Goal: Task Accomplishment & Management: Complete application form

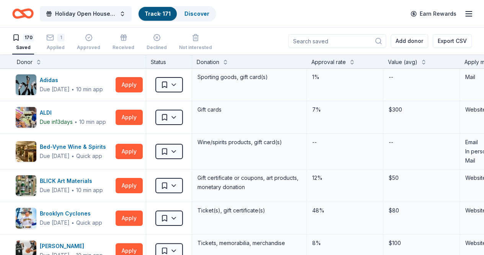
scroll to position [206, 0]
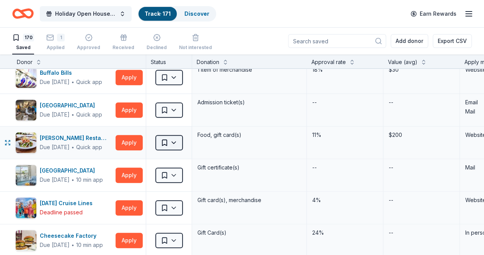
click at [184, 140] on html "Holiday Open House 2025 Track · 171 Discover Earn Rewards 170 Saved 1 Applied A…" at bounding box center [242, 127] width 484 height 255
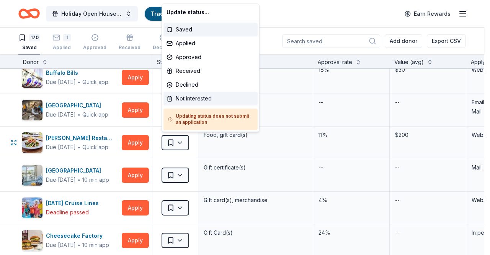
click at [193, 99] on div "Not interested" at bounding box center [210, 98] width 94 height 14
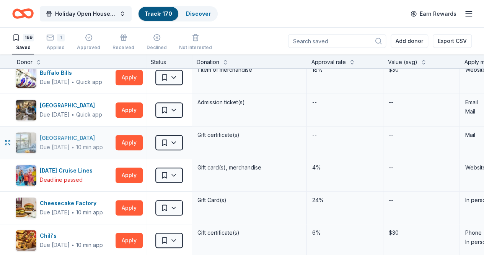
click at [70, 143] on div "Due [DATE]" at bounding box center [55, 146] width 30 height 9
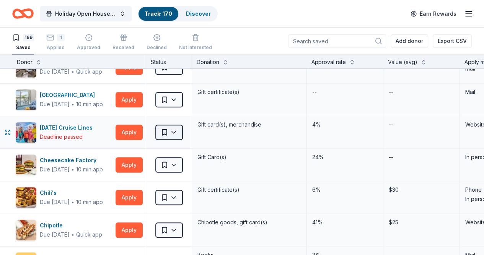
click at [185, 133] on html "Holiday Open House 2025 Track · 170 Discover Earn Rewards 169 Saved 1 Applied A…" at bounding box center [242, 127] width 484 height 255
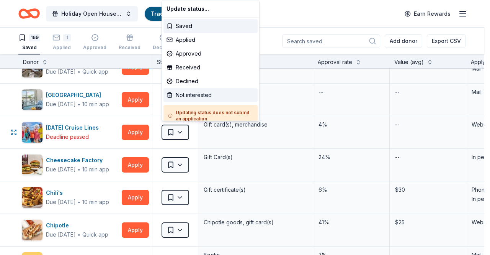
click at [197, 98] on div "Not interested" at bounding box center [210, 95] width 94 height 14
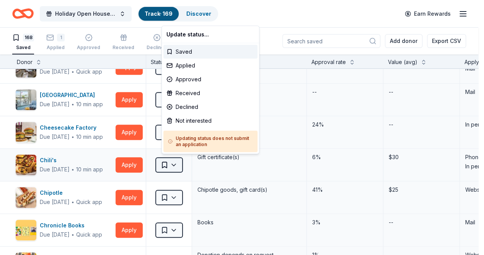
click at [182, 164] on html "Holiday Open House 2025 Track · 169 Discover Earn Rewards 168 Saved 1 Applied A…" at bounding box center [242, 127] width 484 height 255
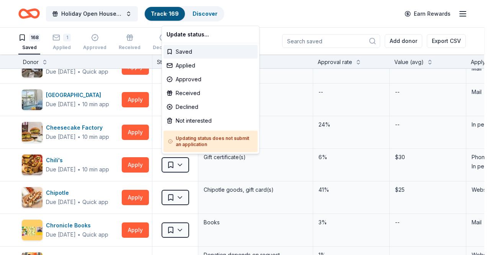
click at [357, 20] on html "Holiday Open House 2025 Track · 169 Discover Earn Rewards 168 Saved 1 Applied A…" at bounding box center [245, 127] width 490 height 255
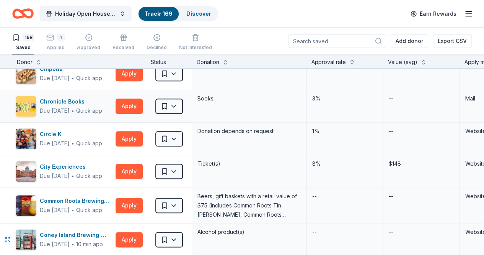
scroll to position [374, 0]
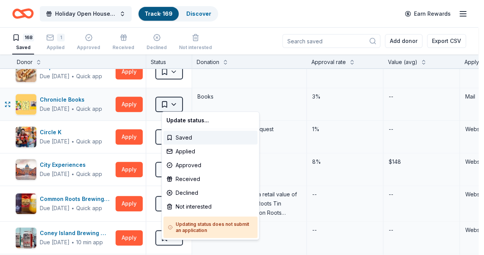
click at [184, 101] on html "Holiday Open House 2025 Track · 169 Discover Earn Rewards 168 Saved 1 Applied A…" at bounding box center [242, 127] width 484 height 255
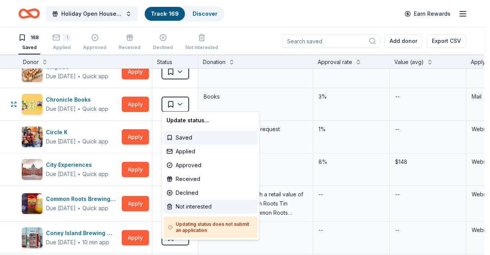
click at [193, 204] on div "Not interested" at bounding box center [210, 206] width 94 height 14
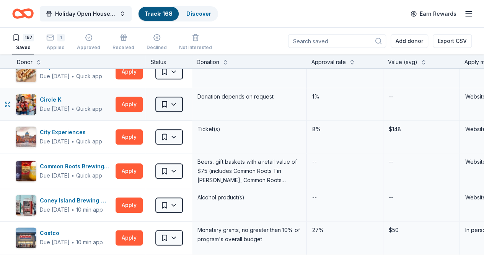
click at [183, 101] on html "Holiday Open House 2025 Track · 168 Discover Earn Rewards 167 Saved 1 Applied A…" at bounding box center [242, 127] width 484 height 255
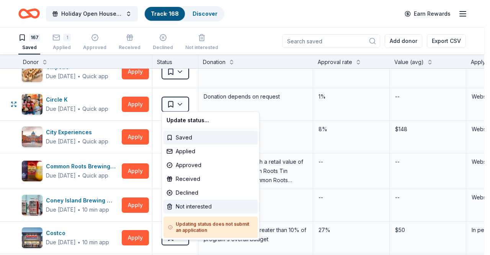
click at [190, 205] on div "Not interested" at bounding box center [210, 206] width 94 height 14
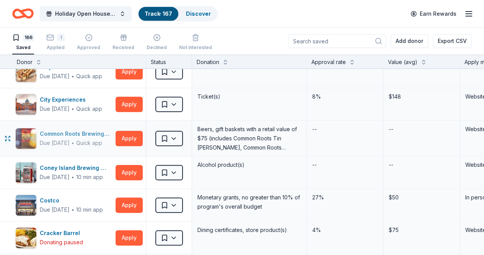
click at [88, 131] on div "Common Roots Brewing Company" at bounding box center [76, 133] width 73 height 9
click at [183, 135] on html "Holiday Open House 2025 Track · 167 Discover Earn Rewards 166 Saved 1 Applied A…" at bounding box center [242, 127] width 484 height 255
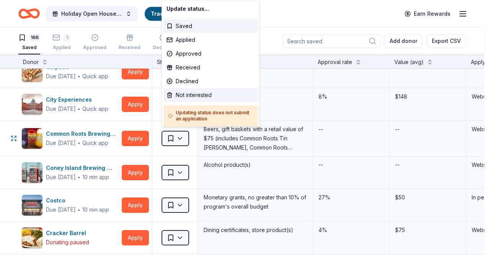
click at [198, 97] on div "Not interested" at bounding box center [210, 95] width 94 height 14
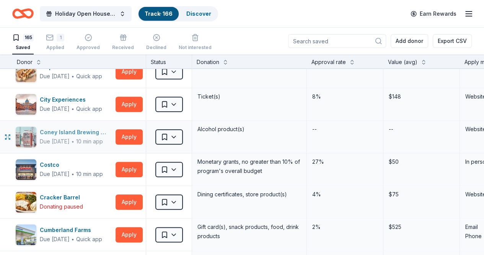
click at [103, 127] on div "Coney Island Brewing Company" at bounding box center [76, 131] width 73 height 9
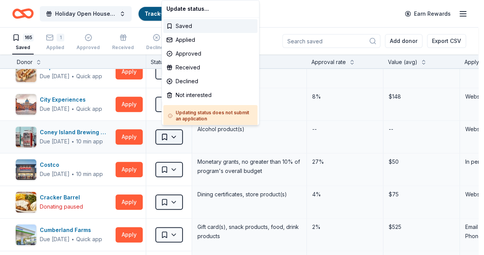
click at [180, 131] on html "Holiday Open House 2025 Track · 166 Discover Earn Rewards 165 Saved 1 Applied A…" at bounding box center [242, 127] width 484 height 255
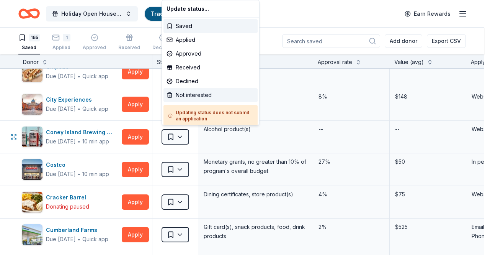
click at [194, 95] on div "Not interested" at bounding box center [210, 95] width 94 height 14
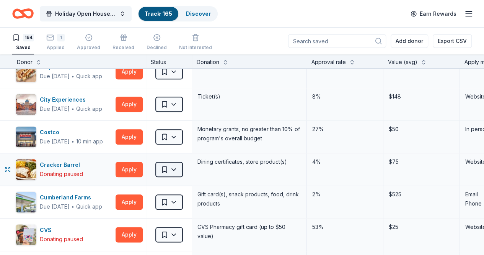
click at [184, 170] on html "Holiday Open House 2025 Track · 165 Discover Earn Rewards 164 Saved 1 Applied A…" at bounding box center [242, 127] width 484 height 255
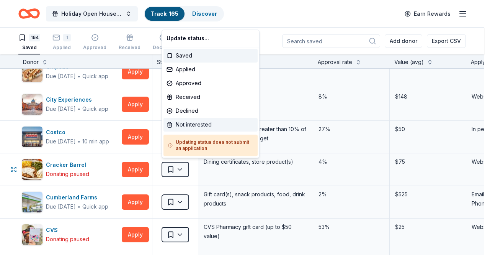
click at [201, 123] on div "Not interested" at bounding box center [210, 125] width 94 height 14
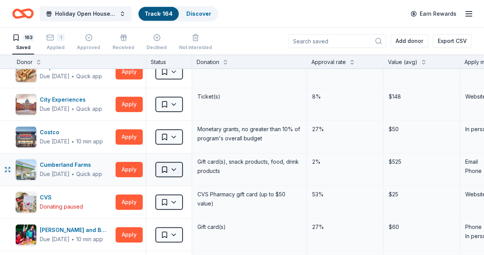
click at [182, 170] on html "Holiday Open House 2025 Track · 164 Discover Earn Rewards 163 Saved 1 Applied A…" at bounding box center [242, 127] width 484 height 255
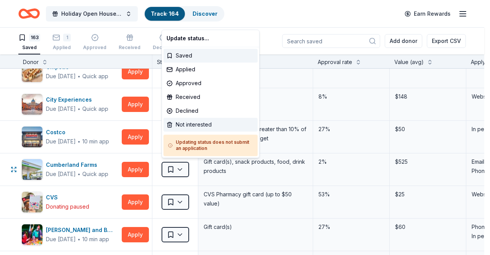
click at [184, 126] on div "Not interested" at bounding box center [210, 125] width 94 height 14
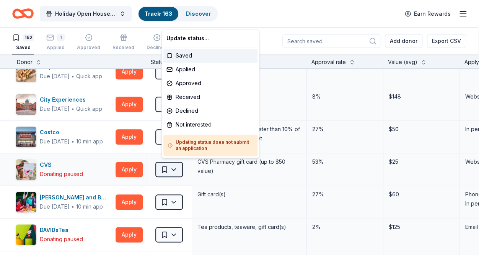
click at [184, 168] on html "Holiday Open House 2025 Track · 163 Discover Earn Rewards 162 Saved 1 Applied A…" at bounding box center [242, 127] width 484 height 255
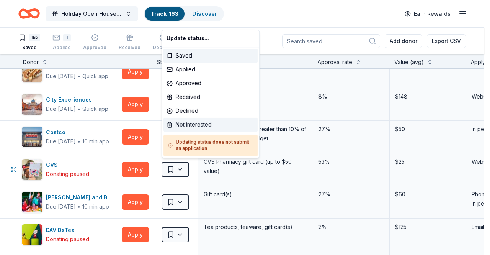
click at [199, 125] on div "Not interested" at bounding box center [210, 125] width 94 height 14
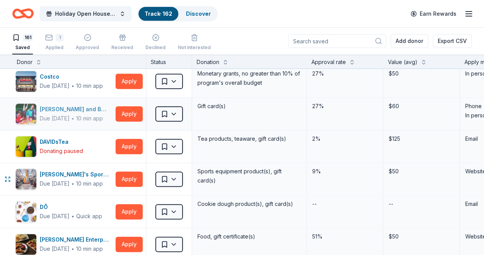
scroll to position [430, 0]
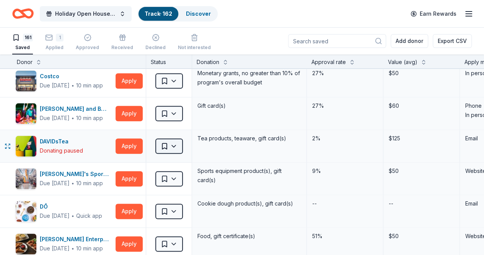
click at [181, 144] on html "Holiday Open House 2025 Track · 162 Discover Earn Rewards 161 Saved 1 Applied A…" at bounding box center [242, 127] width 484 height 255
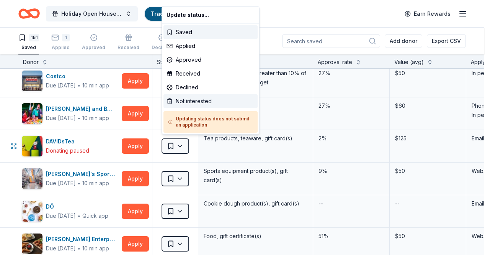
click at [191, 98] on div "Not interested" at bounding box center [210, 101] width 94 height 14
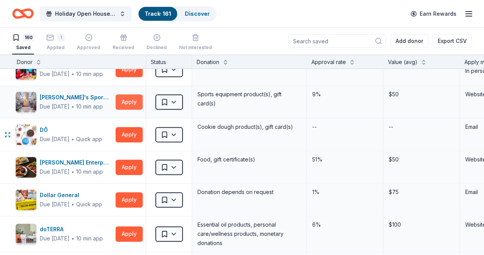
scroll to position [474, 0]
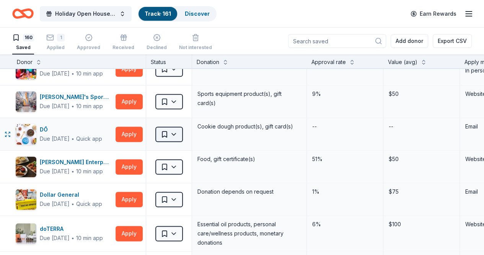
click at [179, 132] on html "Holiday Open House 2025 Track · 161 Discover Earn Rewards 160 Saved 1 Applied A…" at bounding box center [242, 127] width 484 height 255
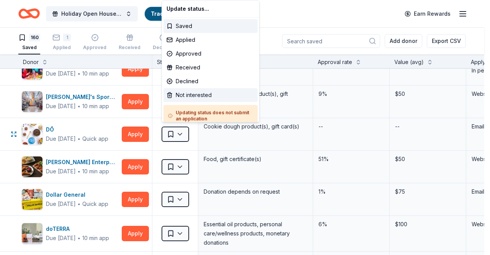
click at [194, 92] on div "Not interested" at bounding box center [210, 95] width 94 height 14
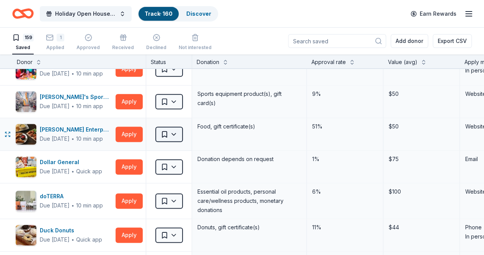
click at [182, 131] on html "Holiday Open House 2025 Track · 160 Discover Earn Rewards 159 Saved 1 Applied A…" at bounding box center [242, 127] width 484 height 255
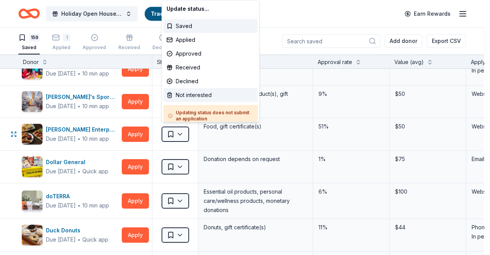
click at [194, 95] on div "Not interested" at bounding box center [210, 95] width 94 height 14
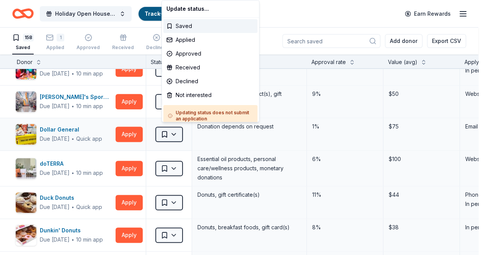
click at [183, 133] on html "Holiday Open House 2025 Track · 159 Discover Earn Rewards 158 Saved 1 Applied A…" at bounding box center [242, 127] width 484 height 255
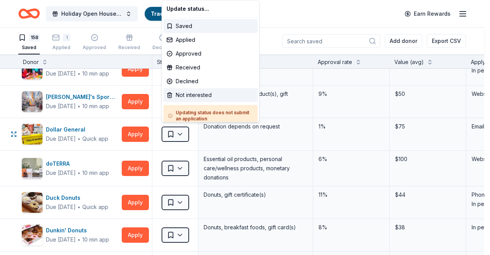
click at [202, 91] on div "Not interested" at bounding box center [210, 95] width 94 height 14
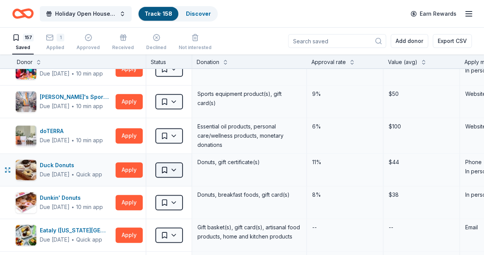
click at [183, 169] on html "Holiday Open House 2025 Track · 158 Discover Earn Rewards 157 Saved 1 Applied A…" at bounding box center [242, 127] width 484 height 255
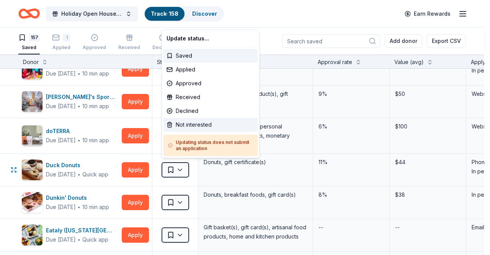
click at [200, 122] on div "Not interested" at bounding box center [210, 125] width 94 height 14
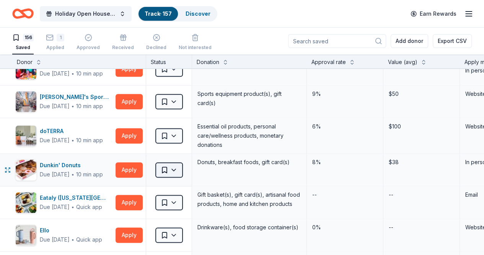
click at [179, 167] on html "Holiday Open House 2025 Track · 157 Discover Earn Rewards 156 Saved 1 Applied A…" at bounding box center [242, 127] width 484 height 255
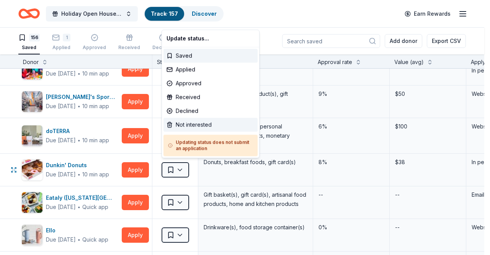
click at [196, 121] on div "Not interested" at bounding box center [210, 125] width 94 height 14
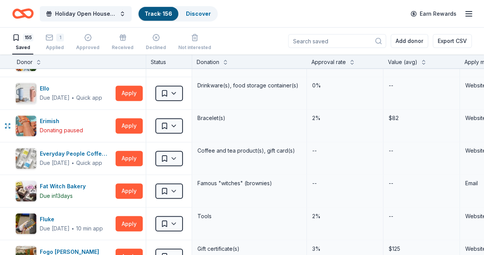
scroll to position [584, 0]
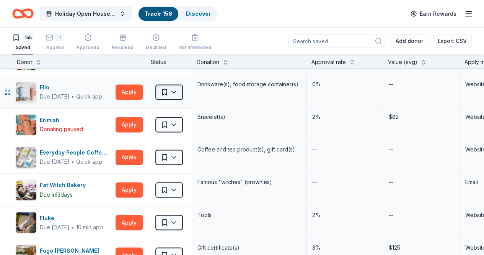
click at [179, 91] on html "Holiday Open House 2025 Track · 156 Discover Earn Rewards 155 Saved 1 Applied A…" at bounding box center [242, 127] width 484 height 255
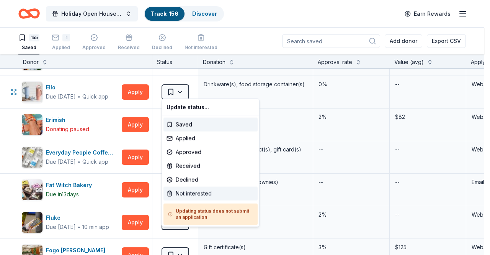
click at [190, 195] on div "Not interested" at bounding box center [210, 193] width 94 height 14
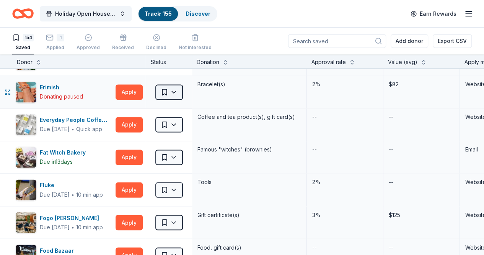
click at [183, 89] on html "Holiday Open House 2025 Track · 155 Discover Earn Rewards 154 Saved 1 Applied A…" at bounding box center [242, 127] width 484 height 255
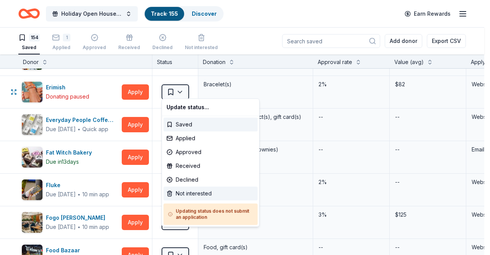
click at [184, 193] on div "Not interested" at bounding box center [210, 193] width 94 height 14
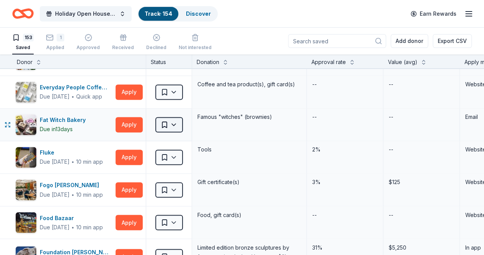
click at [182, 125] on html "Holiday Open House 2025 Track · 154 Discover Earn Rewards 153 Saved 1 Applied A…" at bounding box center [242, 127] width 484 height 255
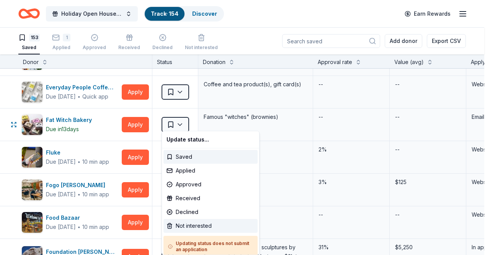
click at [191, 226] on div "Not interested" at bounding box center [210, 226] width 94 height 14
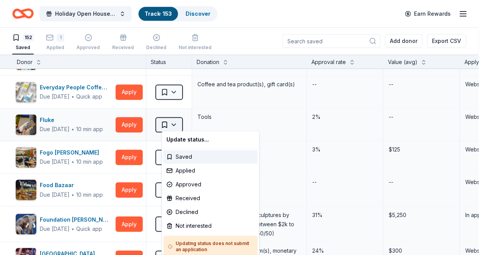
click at [181, 124] on html "Holiday Open House 2025 Track · 153 Discover Earn Rewards 152 Saved 1 Applied A…" at bounding box center [242, 127] width 484 height 255
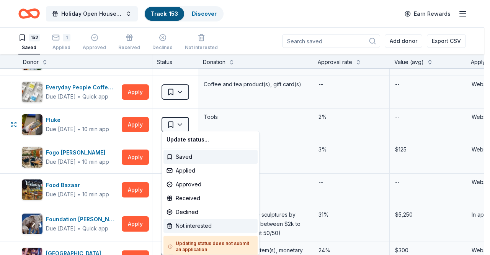
click at [187, 226] on div "Not interested" at bounding box center [210, 226] width 94 height 14
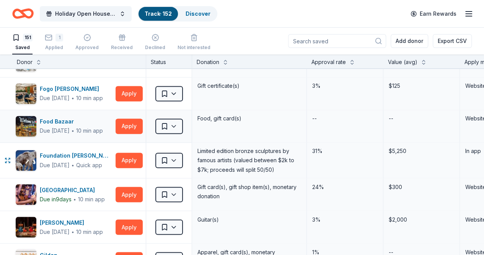
scroll to position [616, 0]
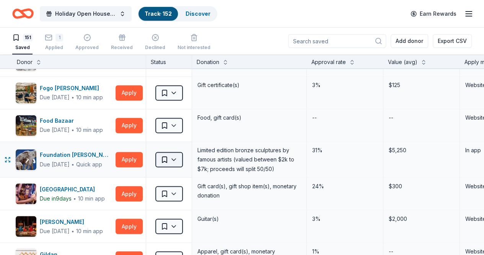
click at [182, 155] on html "Holiday Open House 2025 Track · 152 Discover Earn Rewards 151 Saved 1 Applied A…" at bounding box center [242, 127] width 484 height 255
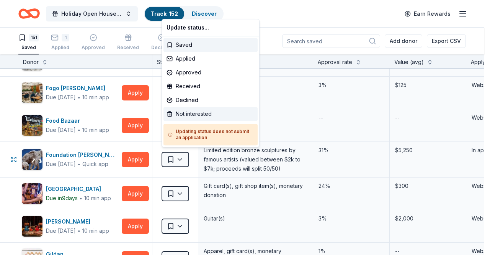
click at [188, 111] on div "Not interested" at bounding box center [210, 114] width 94 height 14
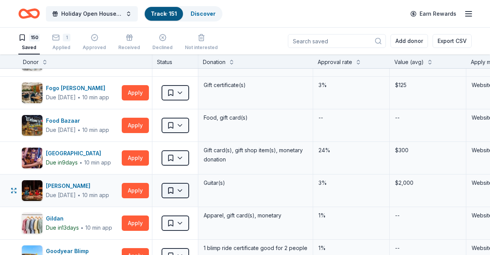
click at [181, 187] on html "Holiday Open House 2025 Track · 151 Discover Earn Rewards 150 Saved 1 Applied A…" at bounding box center [245, 127] width 490 height 255
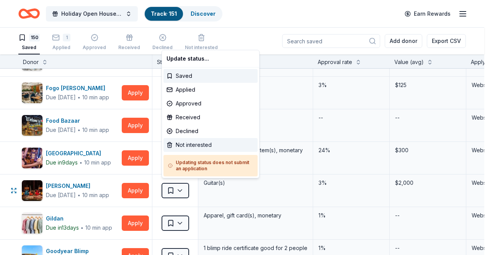
click at [195, 142] on div "Not interested" at bounding box center [210, 145] width 94 height 14
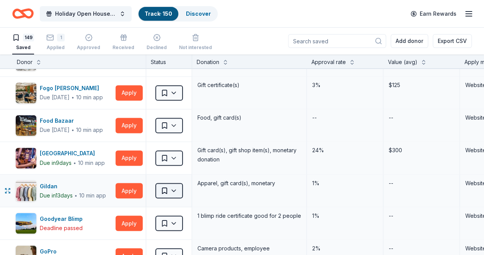
click at [183, 186] on html "Holiday Open House 2025 Track · 150 Discover Earn Rewards 149 Saved 1 Applied A…" at bounding box center [242, 127] width 484 height 255
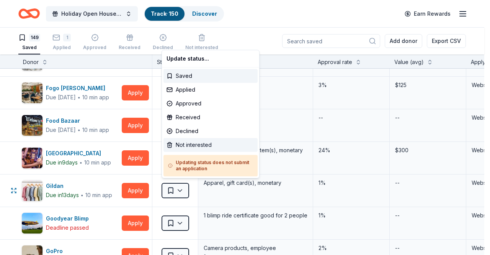
click at [201, 144] on div "Not interested" at bounding box center [210, 145] width 94 height 14
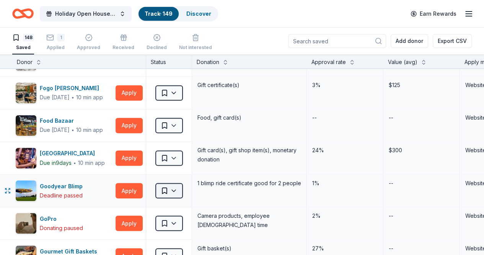
click at [184, 186] on html "Holiday Open House 2025 Track · 149 Discover Earn Rewards 148 Saved 1 Applied A…" at bounding box center [242, 127] width 484 height 255
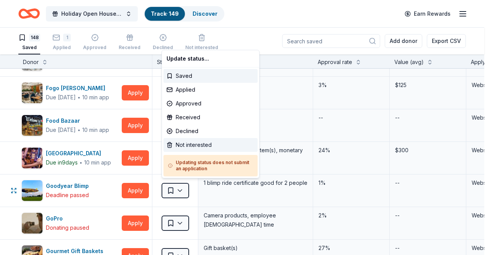
click at [208, 146] on div "Not interested" at bounding box center [210, 145] width 94 height 14
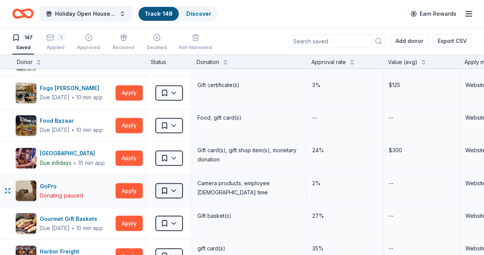
click at [178, 190] on html "Holiday Open House 2025 Track · 148 Discover Earn Rewards 147 Saved 1 Applied A…" at bounding box center [242, 127] width 484 height 255
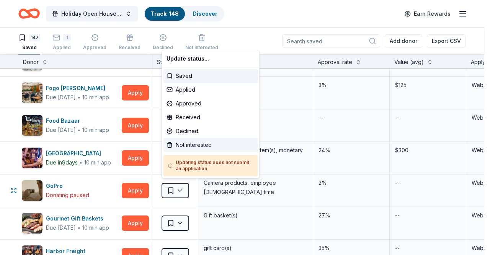
click at [189, 144] on div "Not interested" at bounding box center [210, 145] width 94 height 14
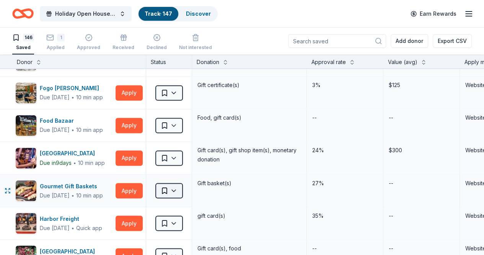
click at [181, 188] on html "Holiday Open House 2025 Track · 147 Discover Earn Rewards 146 Saved 1 Applied A…" at bounding box center [242, 127] width 484 height 255
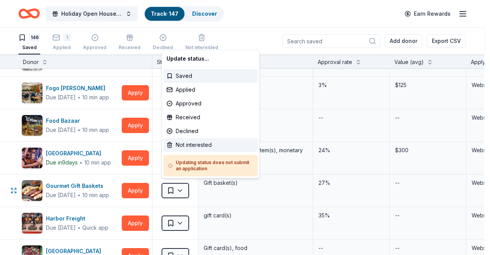
click at [202, 141] on div "Not interested" at bounding box center [210, 145] width 94 height 14
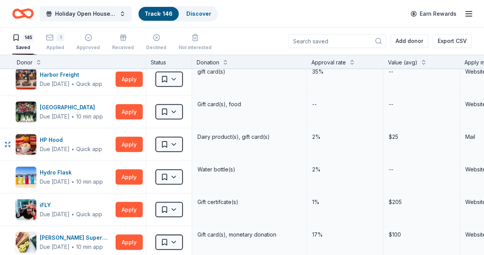
scroll to position [728, 0]
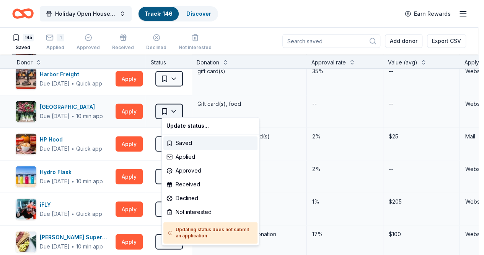
click at [180, 109] on html "Holiday Open House 2025 Track · 146 Discover Earn Rewards 145 Saved 1 Applied A…" at bounding box center [242, 127] width 484 height 255
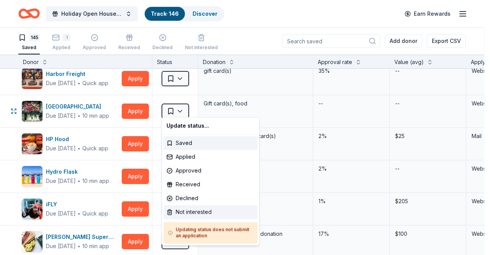
click at [189, 214] on div "Not interested" at bounding box center [210, 212] width 94 height 14
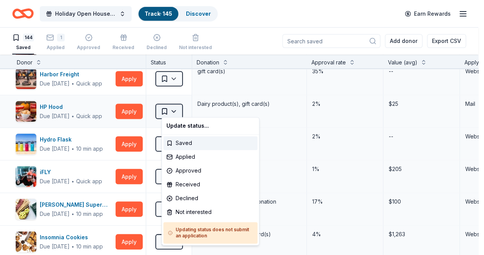
click at [182, 111] on html "Holiday Open House 2025 Track · 145 Discover Earn Rewards 144 Saved 1 Applied A…" at bounding box center [242, 127] width 484 height 255
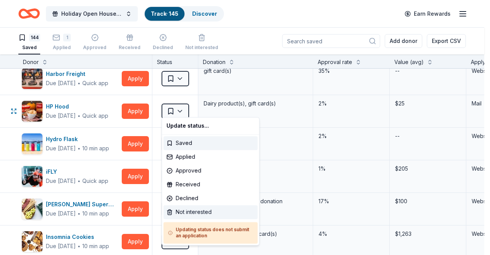
click at [200, 212] on div "Not interested" at bounding box center [210, 212] width 94 height 14
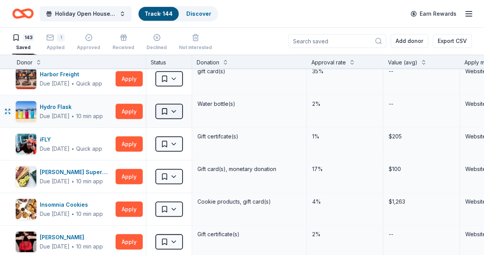
click at [184, 105] on html "Holiday Open House 2025 Track · 144 Discover Earn Rewards 143 Saved 1 Applied A…" at bounding box center [242, 127] width 484 height 255
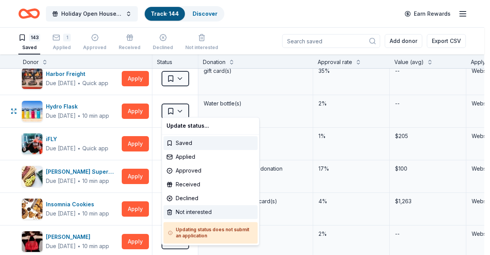
click at [190, 214] on div "Not interested" at bounding box center [210, 212] width 94 height 14
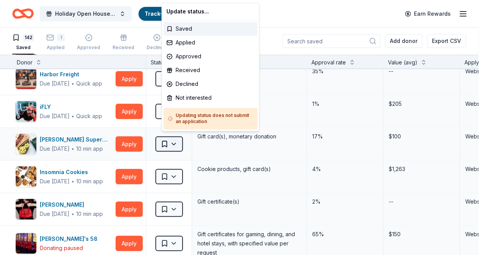
click at [183, 144] on html "Holiday Open House 2025 Track · 143 Discover Earn Rewards 142 Saved 1 Applied A…" at bounding box center [242, 127] width 484 height 255
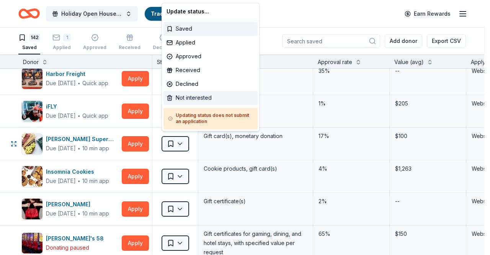
click at [194, 98] on div "Not interested" at bounding box center [210, 98] width 94 height 14
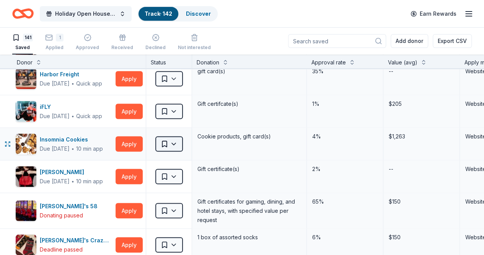
click at [180, 145] on html "Holiday Open House 2025 Track · 142 Discover Earn Rewards 141 Saved 1 Applied A…" at bounding box center [242, 127] width 484 height 255
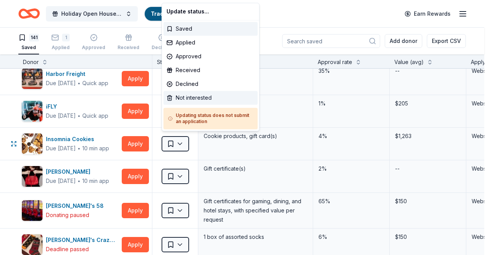
click at [199, 99] on div "Not interested" at bounding box center [210, 98] width 94 height 14
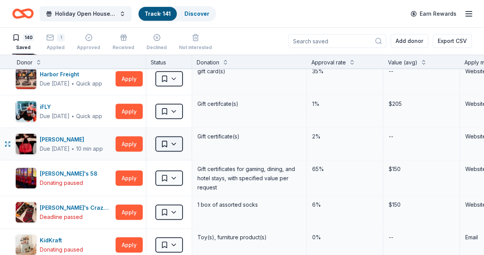
click at [181, 141] on html "Holiday Open House 2025 Track · 141 Discover Earn Rewards 140 Saved 1 Applied A…" at bounding box center [242, 127] width 484 height 255
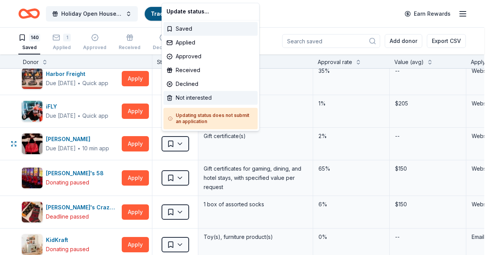
click at [199, 99] on div "Not interested" at bounding box center [210, 98] width 94 height 14
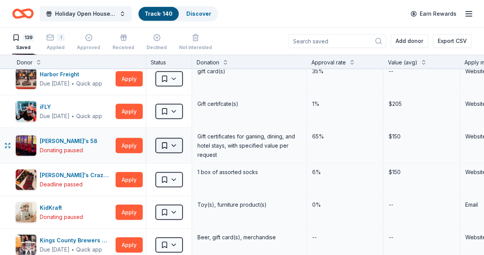
click at [179, 141] on html "Holiday Open House 2025 Track · 140 Discover Earn Rewards 139 Saved 1 Applied A…" at bounding box center [242, 127] width 484 height 255
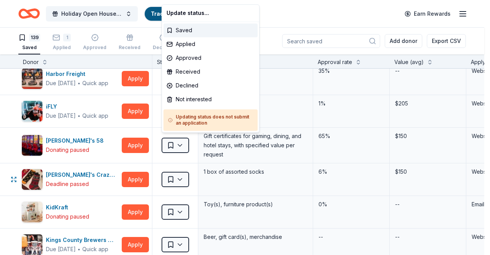
click at [183, 176] on html "Holiday Open House 2025 Track · 140 Discover Earn Rewards 139 Saved 1 Applied A…" at bounding box center [245, 127] width 490 height 255
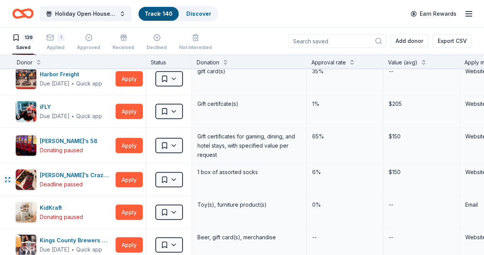
click at [183, 176] on html "Holiday Open House 2025 Track · 140 Discover Earn Rewards 139 Saved 1 Applied A…" at bounding box center [242, 127] width 484 height 255
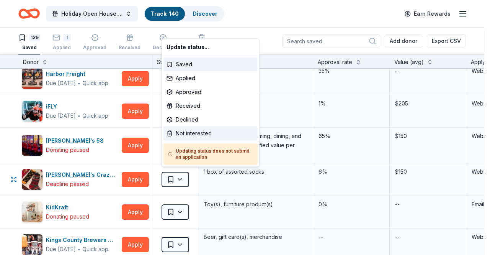
click at [197, 130] on div "Not interested" at bounding box center [210, 133] width 94 height 14
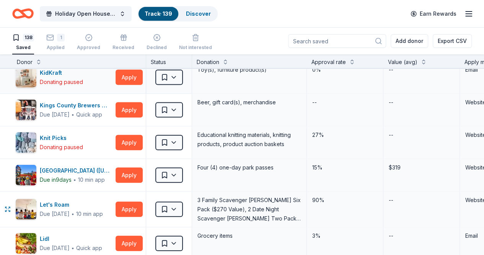
scroll to position [830, 0]
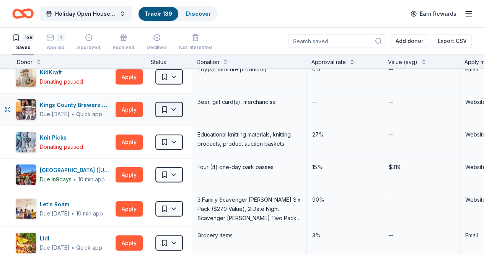
click at [183, 104] on html "Holiday Open House 2025 Track · 139 Discover Earn Rewards 138 Saved 1 Applied A…" at bounding box center [242, 127] width 484 height 255
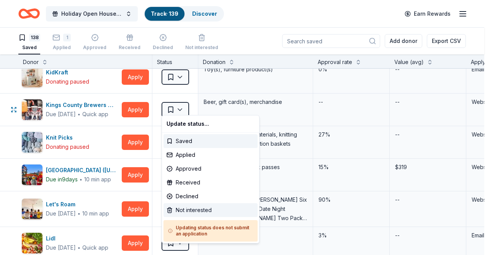
click at [184, 206] on div "Not interested" at bounding box center [210, 210] width 94 height 14
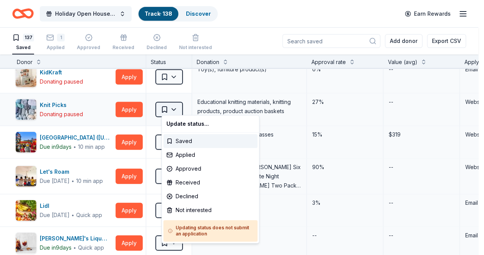
click at [181, 104] on html "Holiday Open House 2025 Track · 138 Discover Earn Rewards 137 Saved 1 Applied A…" at bounding box center [242, 127] width 484 height 255
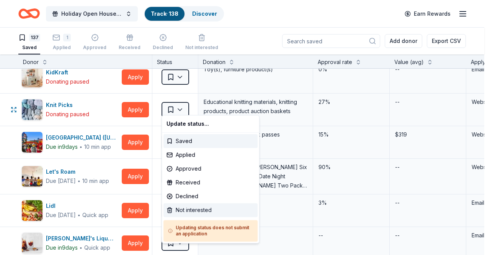
click at [186, 206] on div "Not interested" at bounding box center [210, 210] width 94 height 14
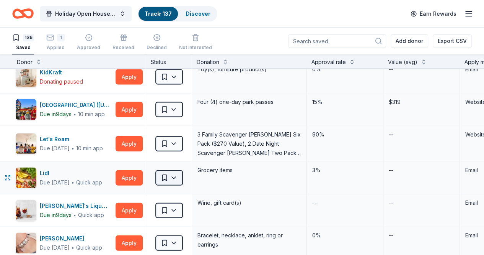
click at [179, 174] on html "Holiday Open House 2025 Track · 137 Discover Earn Rewards 136 Saved 1 Applied A…" at bounding box center [242, 127] width 484 height 255
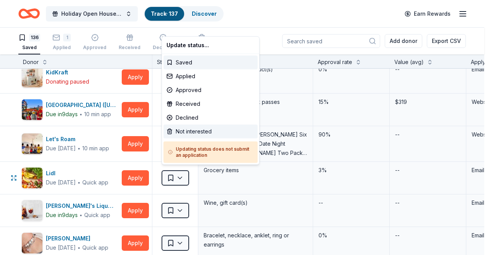
click at [194, 131] on div "Not interested" at bounding box center [210, 131] width 94 height 14
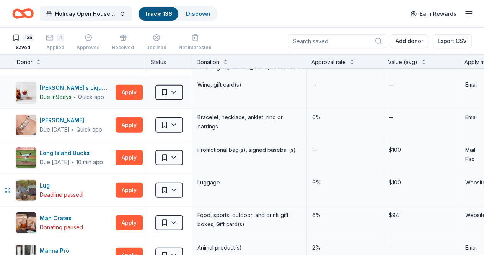
scroll to position [916, 0]
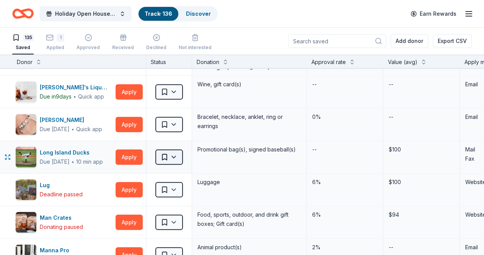
click at [186, 150] on html "Holiday Open House 2025 Track · 136 Discover Earn Rewards 135 Saved 1 Applied A…" at bounding box center [242, 127] width 484 height 255
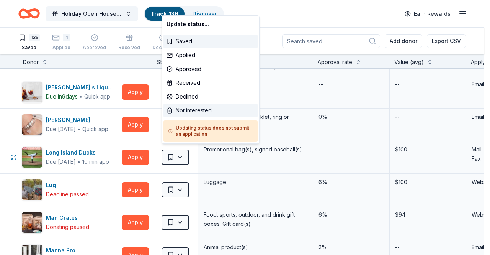
click at [202, 106] on div "Not interested" at bounding box center [210, 110] width 94 height 14
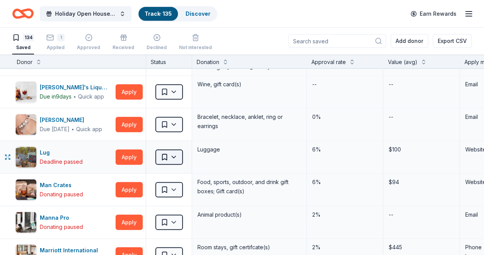
click at [180, 153] on html "Holiday Open House 2025 Track · 135 Discover Earn Rewards 134 Saved 1 Applied A…" at bounding box center [242, 127] width 484 height 255
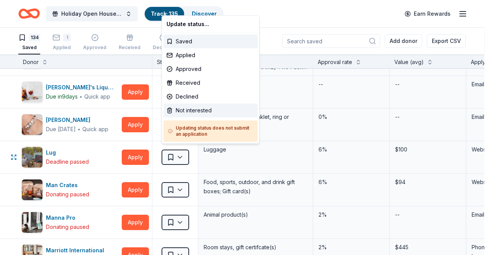
click at [193, 111] on div "Not interested" at bounding box center [210, 110] width 94 height 14
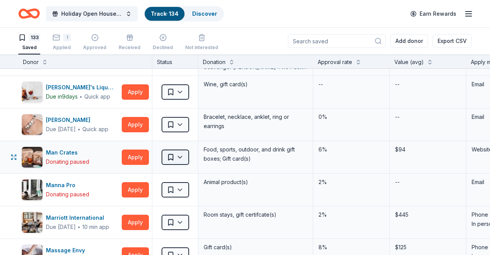
click at [181, 152] on html "Holiday Open House 2025 Track · 134 Discover Earn Rewards 133 Saved 1 Applied A…" at bounding box center [245, 127] width 490 height 255
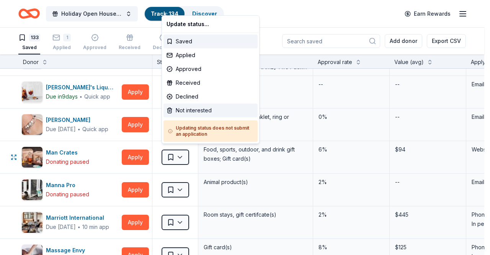
click at [200, 108] on div "Not interested" at bounding box center [210, 110] width 94 height 14
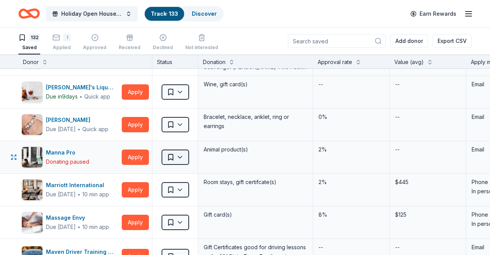
click at [187, 152] on html "Holiday Open House 2025 Track · 133 Discover Earn Rewards 132 Saved 1 Applied A…" at bounding box center [245, 127] width 490 height 255
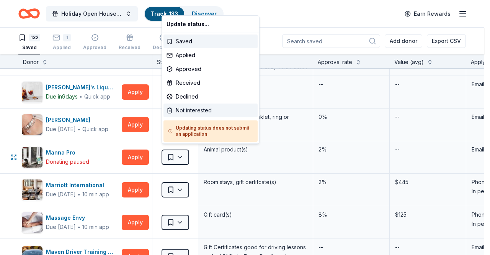
click at [204, 107] on div "Not interested" at bounding box center [210, 110] width 94 height 14
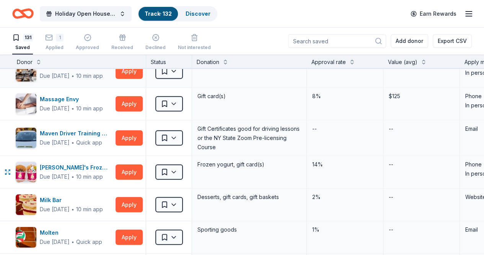
scroll to position [1001, 0]
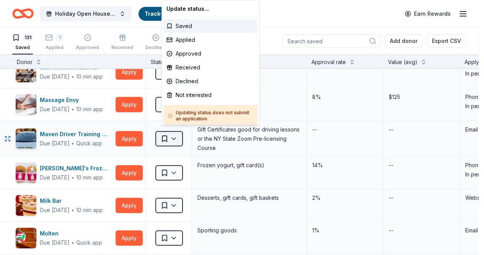
click at [179, 127] on html "Holiday Open House 2025 Track · 132 Discover Earn Rewards 131 Saved 1 Applied A…" at bounding box center [242, 127] width 484 height 255
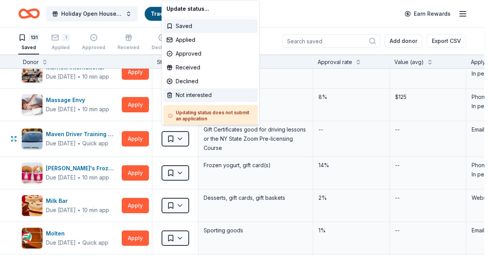
click at [191, 93] on div "Not interested" at bounding box center [210, 95] width 94 height 14
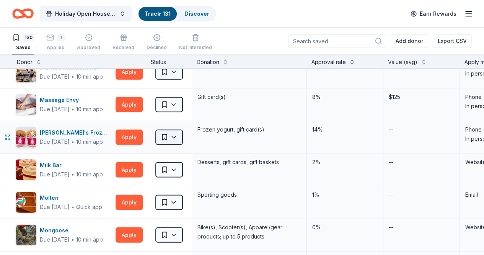
click at [178, 133] on html "Holiday Open House 2025 Track · 131 Discover Earn Rewards 130 Saved 1 Applied A…" at bounding box center [242, 127] width 484 height 255
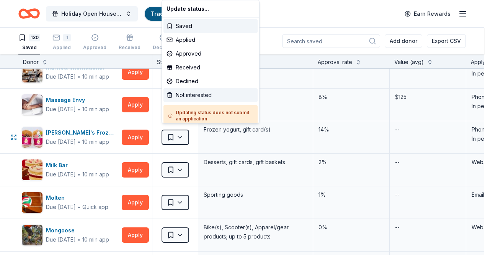
click at [191, 95] on div "Not interested" at bounding box center [210, 95] width 94 height 14
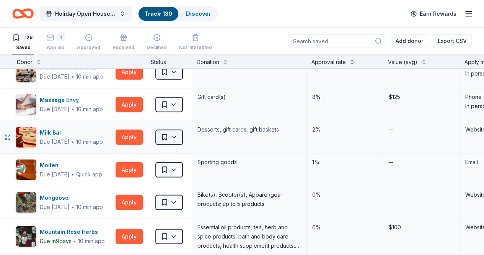
click at [179, 134] on html "Holiday Open House 2025 Track · 130 Discover Earn Rewards 129 Saved 1 Applied A…" at bounding box center [242, 127] width 484 height 255
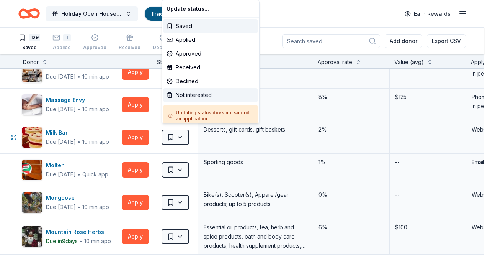
click at [197, 93] on div "Not interested" at bounding box center [210, 95] width 94 height 14
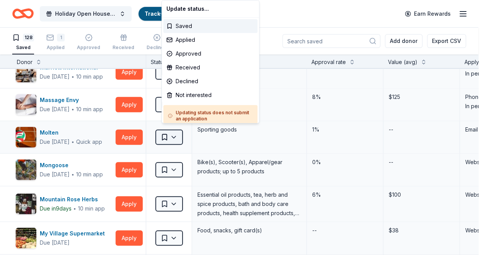
click at [179, 136] on html "Holiday Open House 2025 Track · 129 Discover Earn Rewards 128 Saved 1 Applied A…" at bounding box center [242, 127] width 484 height 255
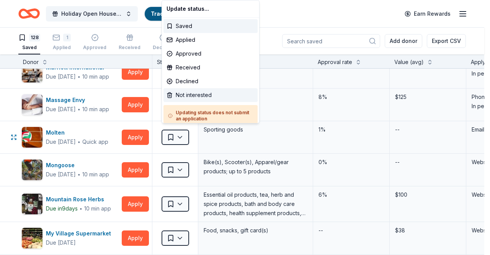
click at [196, 96] on div "Not interested" at bounding box center [210, 95] width 94 height 14
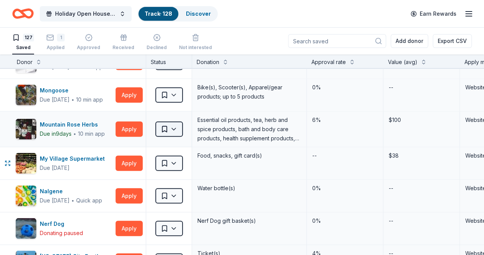
scroll to position [1047, 0]
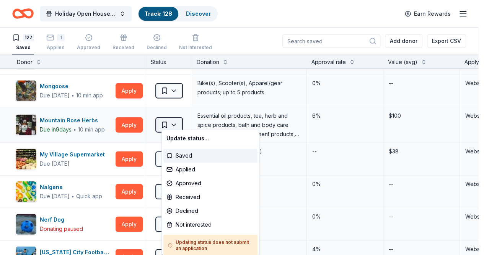
click at [181, 121] on html "Holiday Open House 2025 Track · 128 Discover Earn Rewards 127 Saved 1 Applied A…" at bounding box center [242, 127] width 484 height 255
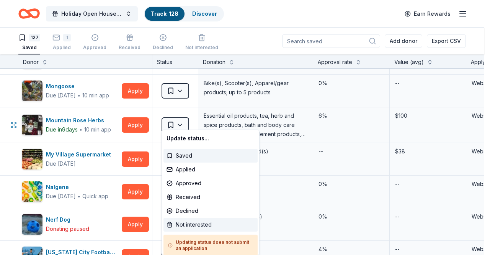
click at [188, 226] on div "Not interested" at bounding box center [210, 224] width 94 height 14
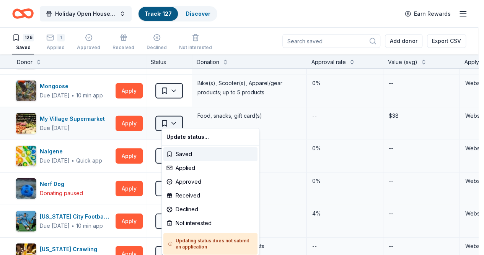
click at [186, 118] on html "Holiday Open House 2025 Track · 127 Discover Earn Rewards 126 Saved 1 Applied A…" at bounding box center [242, 127] width 484 height 255
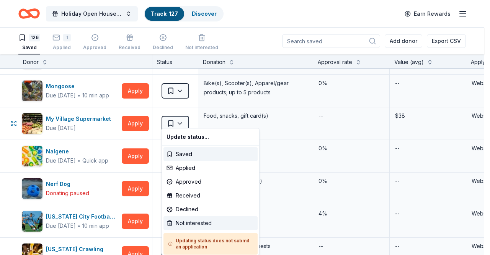
click at [191, 220] on div "Not interested" at bounding box center [210, 223] width 94 height 14
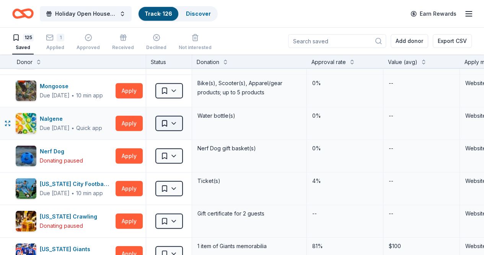
click at [180, 120] on html "Holiday Open House 2025 Track · 126 Discover Earn Rewards 125 Saved 1 Applied A…" at bounding box center [242, 127] width 484 height 255
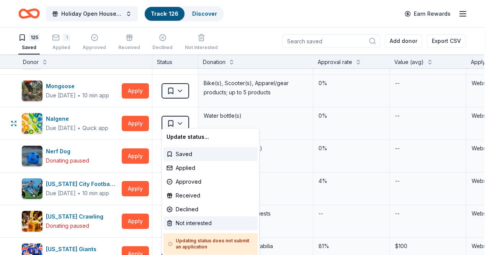
click at [185, 224] on div "Not interested" at bounding box center [210, 223] width 94 height 14
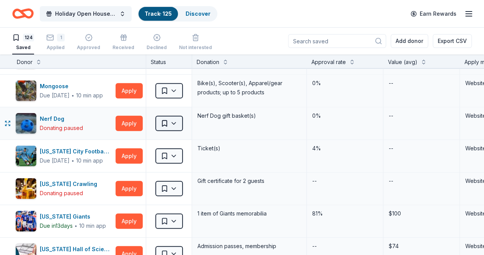
click at [179, 122] on html "Holiday Open House 2025 Track · 125 Discover Earn Rewards 124 Saved 1 Applied A…" at bounding box center [242, 127] width 484 height 255
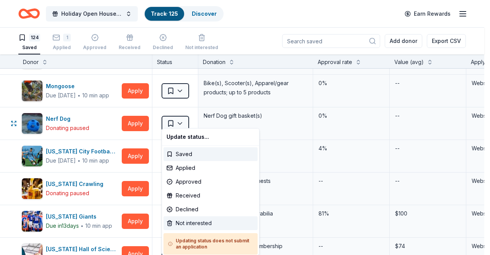
click at [176, 225] on div "Not interested" at bounding box center [210, 223] width 94 height 14
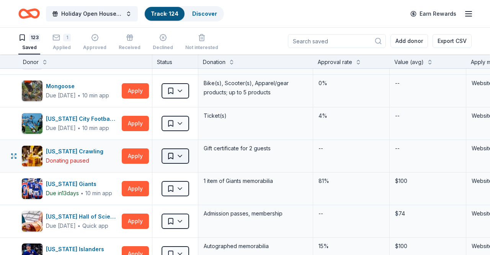
click at [181, 153] on html "Holiday Open House 2025 Track · 124 Discover Earn Rewards 123 Saved 1 Applied A…" at bounding box center [245, 127] width 490 height 255
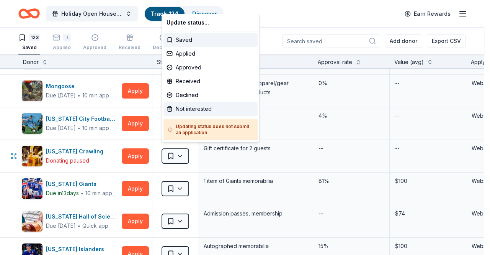
click at [193, 110] on div "Not interested" at bounding box center [210, 109] width 94 height 14
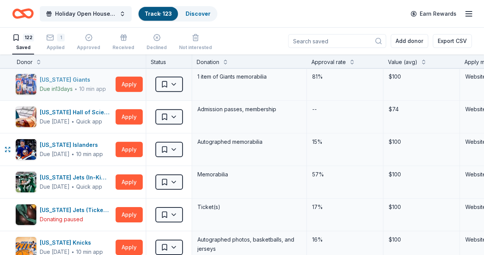
scroll to position [1124, 0]
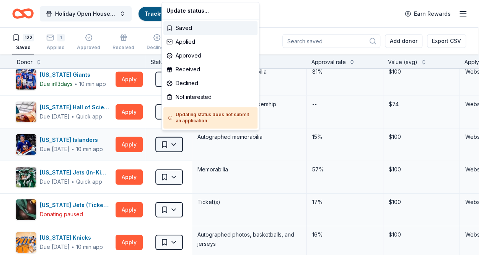
click at [183, 139] on html "Holiday Open House 2025 Track · 123 Discover Earn Rewards 122 Saved 1 Applied A…" at bounding box center [242, 127] width 484 height 255
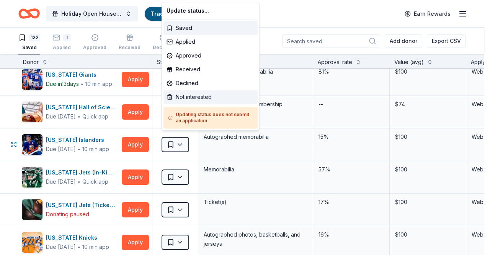
click at [192, 95] on div "Not interested" at bounding box center [210, 97] width 94 height 14
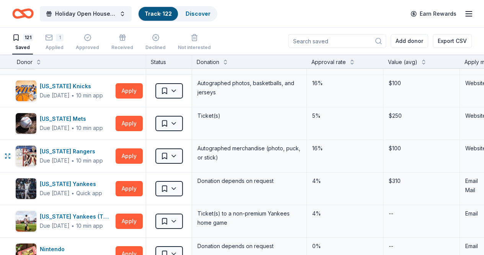
scroll to position [1250, 0]
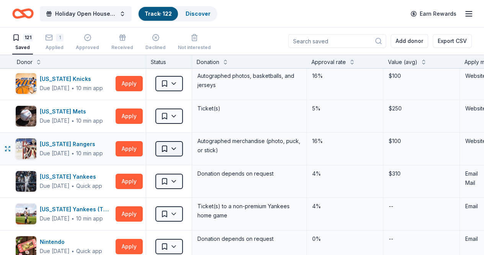
click at [181, 141] on html "Holiday Open House 2025 Track · 122 Discover Earn Rewards 121 Saved 1 Applied A…" at bounding box center [242, 127] width 484 height 255
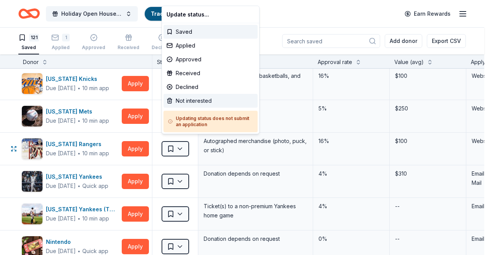
click at [196, 100] on div "Not interested" at bounding box center [210, 101] width 94 height 14
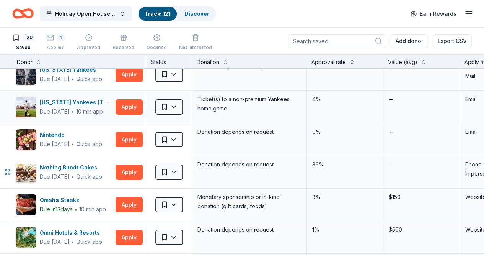
scroll to position [1327, 0]
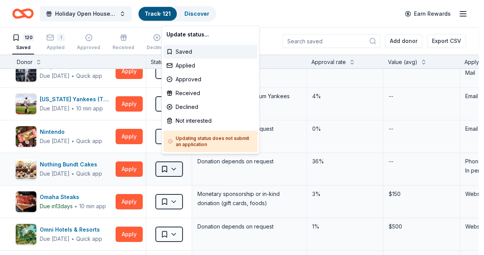
click at [182, 162] on html "Holiday Open House 2025 Track · 121 Discover Earn Rewards 120 Saved 1 Applied A…" at bounding box center [242, 127] width 484 height 255
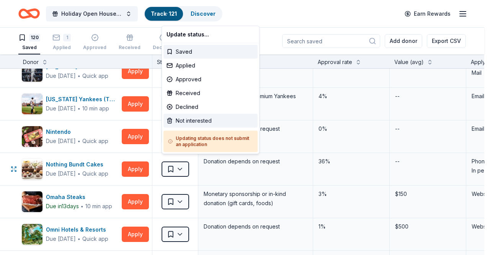
click at [199, 116] on div "Not interested" at bounding box center [210, 121] width 94 height 14
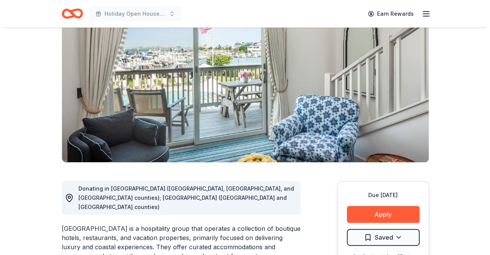
scroll to position [70, 0]
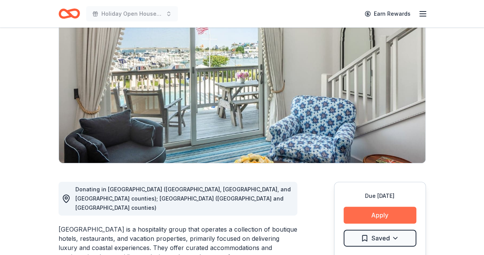
click at [377, 214] on button "Apply" at bounding box center [380, 214] width 73 height 17
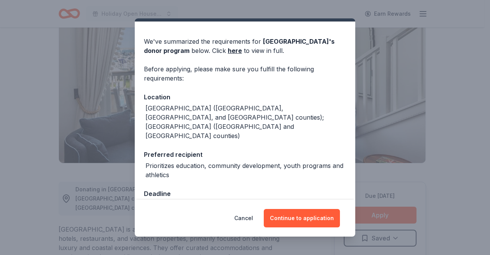
scroll to position [20, 0]
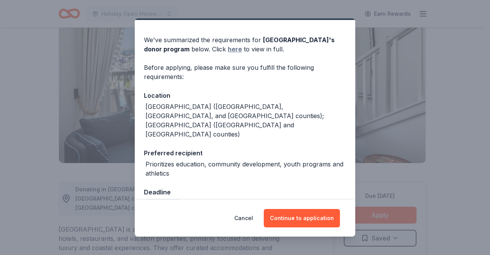
click at [228, 47] on link "here" at bounding box center [235, 48] width 14 height 9
click at [289, 220] on button "Continue to application" at bounding box center [302, 218] width 76 height 18
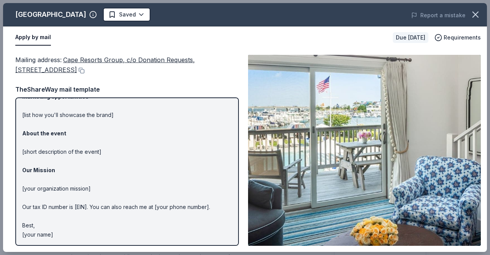
scroll to position [0, 0]
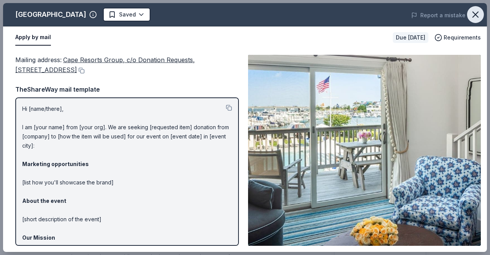
click at [475, 14] on icon "button" at bounding box center [475, 14] width 5 height 5
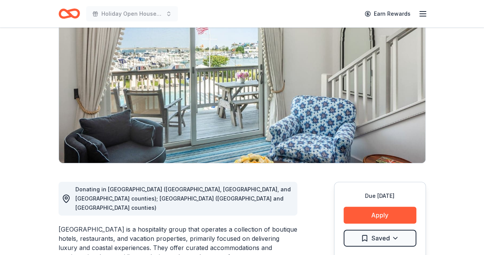
click at [368, 206] on div "Due [DATE] Apply Saved Application takes 10 min" at bounding box center [380, 226] width 92 height 90
click at [370, 214] on button "Apply" at bounding box center [380, 214] width 73 height 17
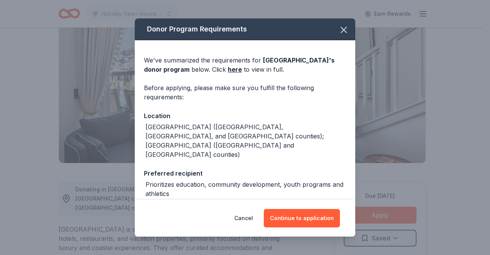
scroll to position [20, 0]
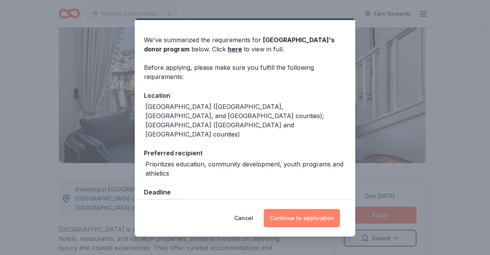
click at [295, 216] on button "Continue to application" at bounding box center [302, 218] width 76 height 18
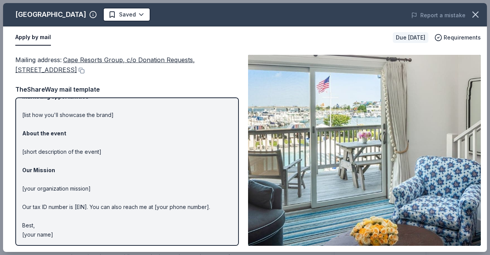
scroll to position [0, 0]
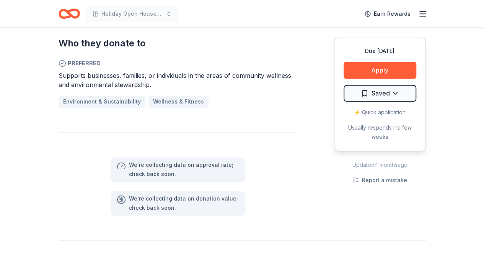
scroll to position [479, 0]
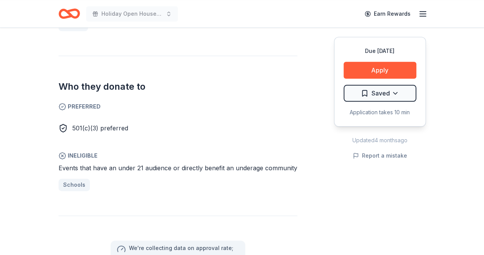
scroll to position [364, 0]
